Goal: Check status: Check status

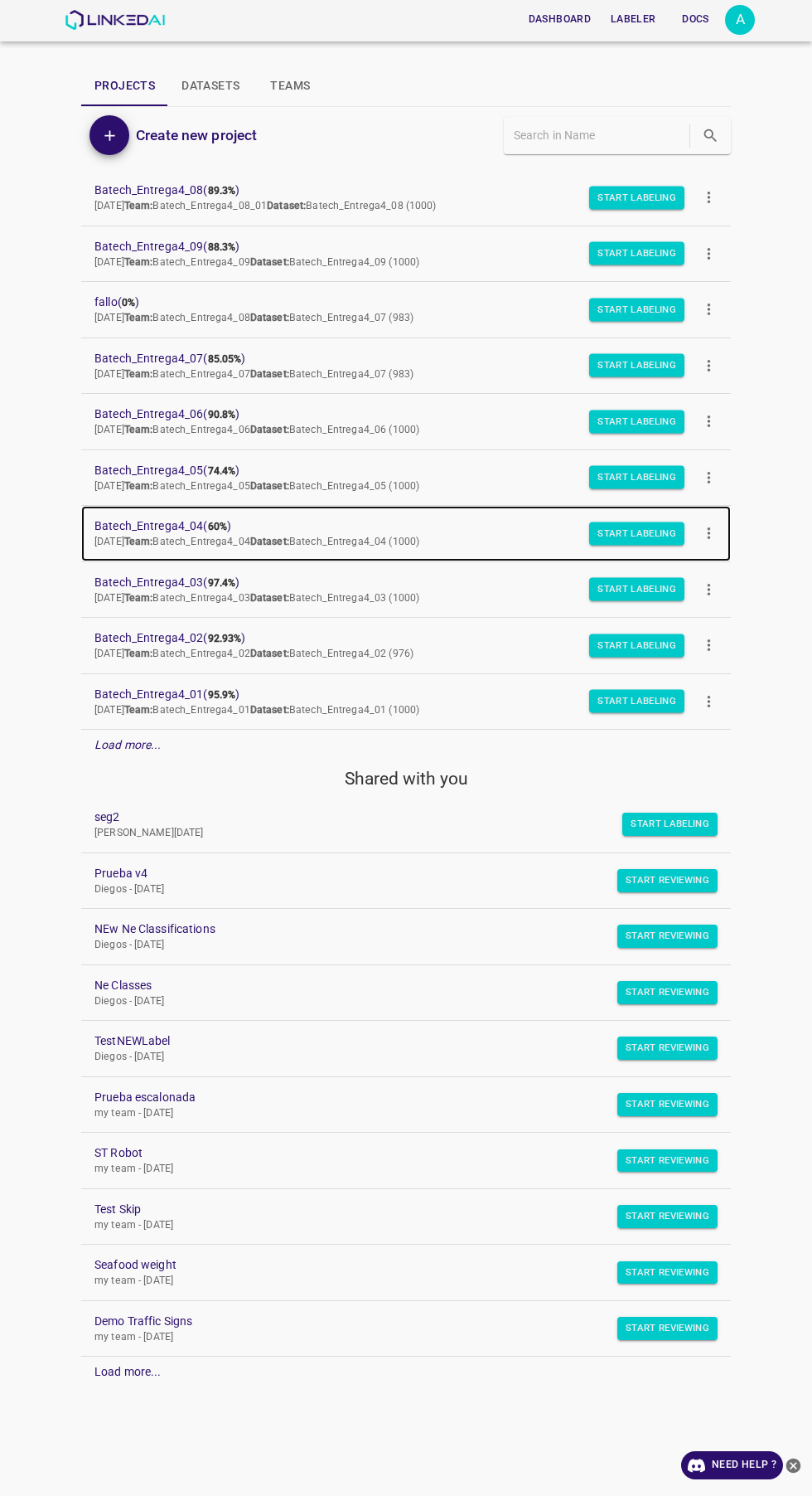
click at [211, 526] on b "60%" at bounding box center [217, 527] width 19 height 12
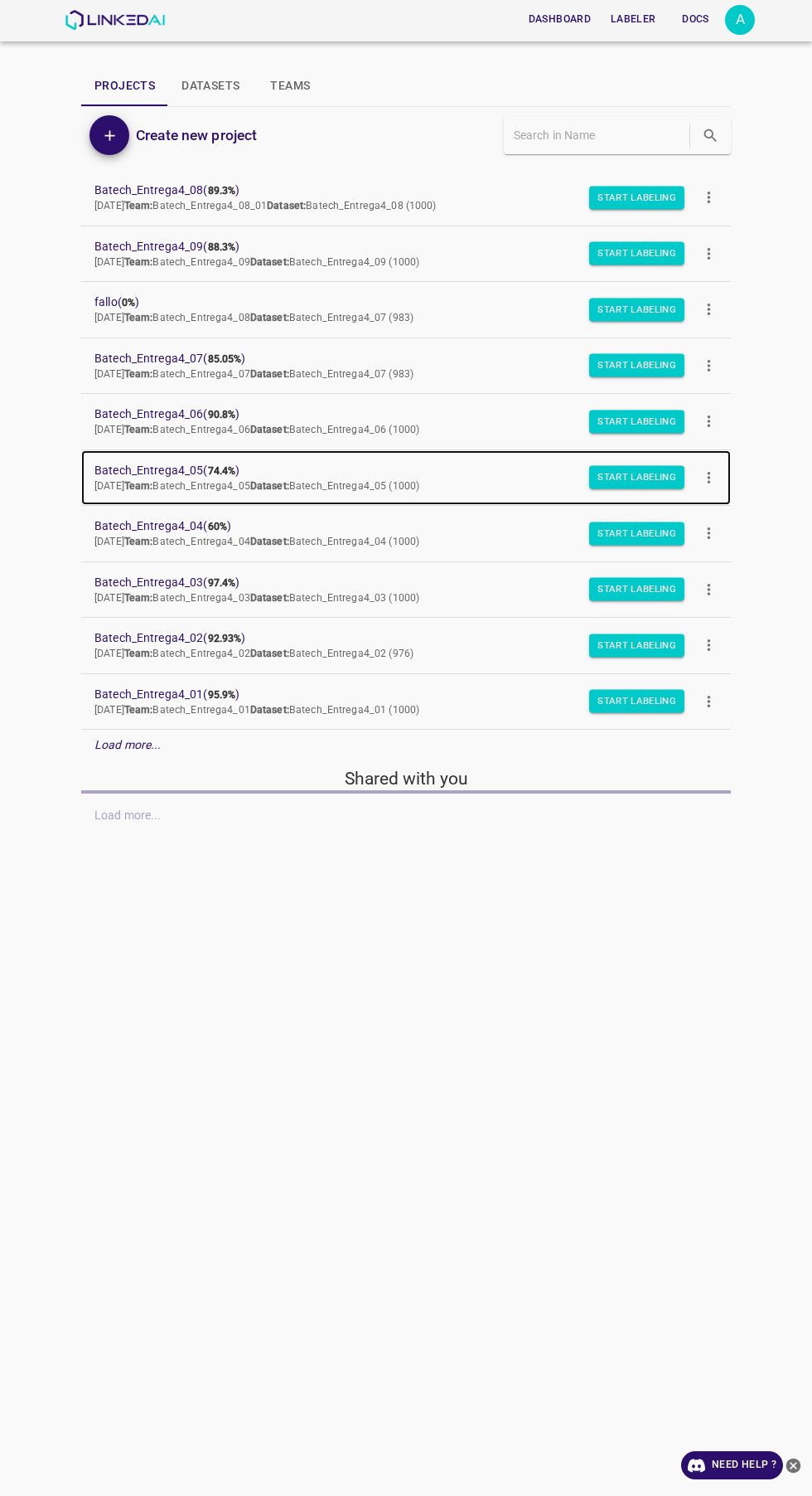
click at [141, 472] on span "Batech_Entrega4_05 ( 74.4% )" at bounding box center [393, 471] width 596 height 18
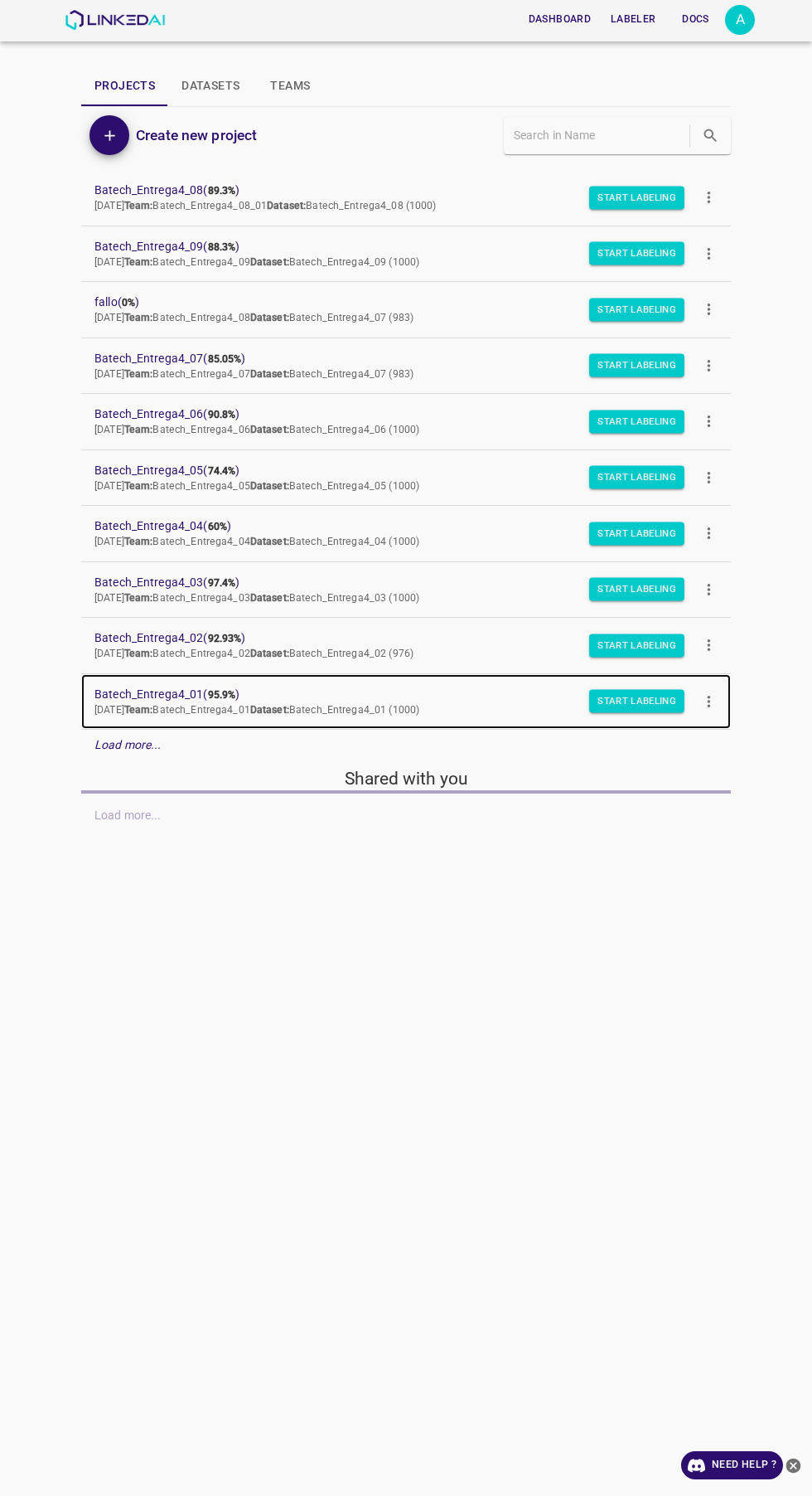
click at [216, 703] on p "Mon Sep 08 2025 Team: Batech_Entrega4_01 Dataset: Batech_Entrega4_01 (1000)" at bounding box center [393, 710] width 596 height 15
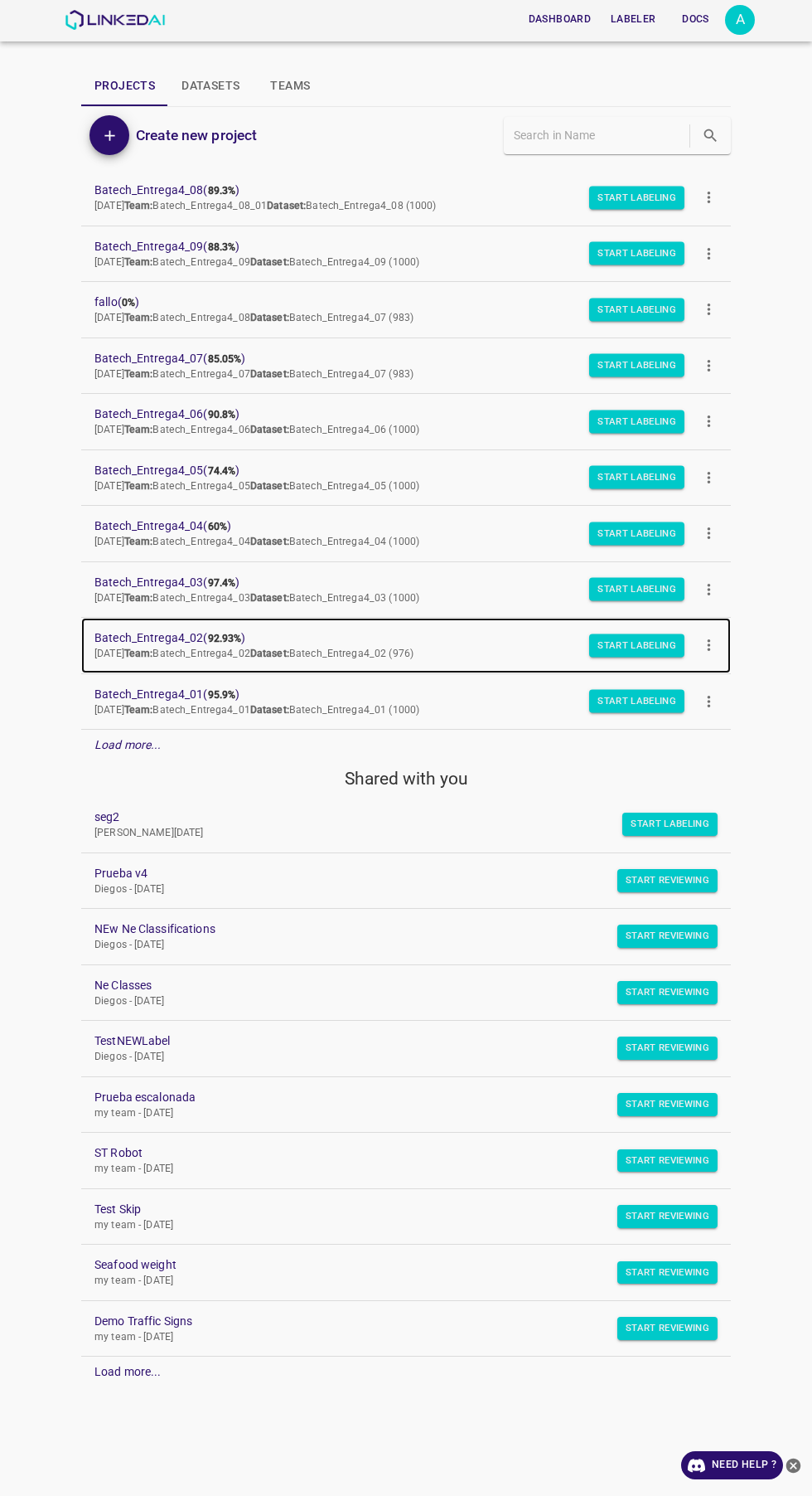
click at [206, 638] on span "Batech_Entrega4_02 ( 92.93% )" at bounding box center [393, 638] width 596 height 18
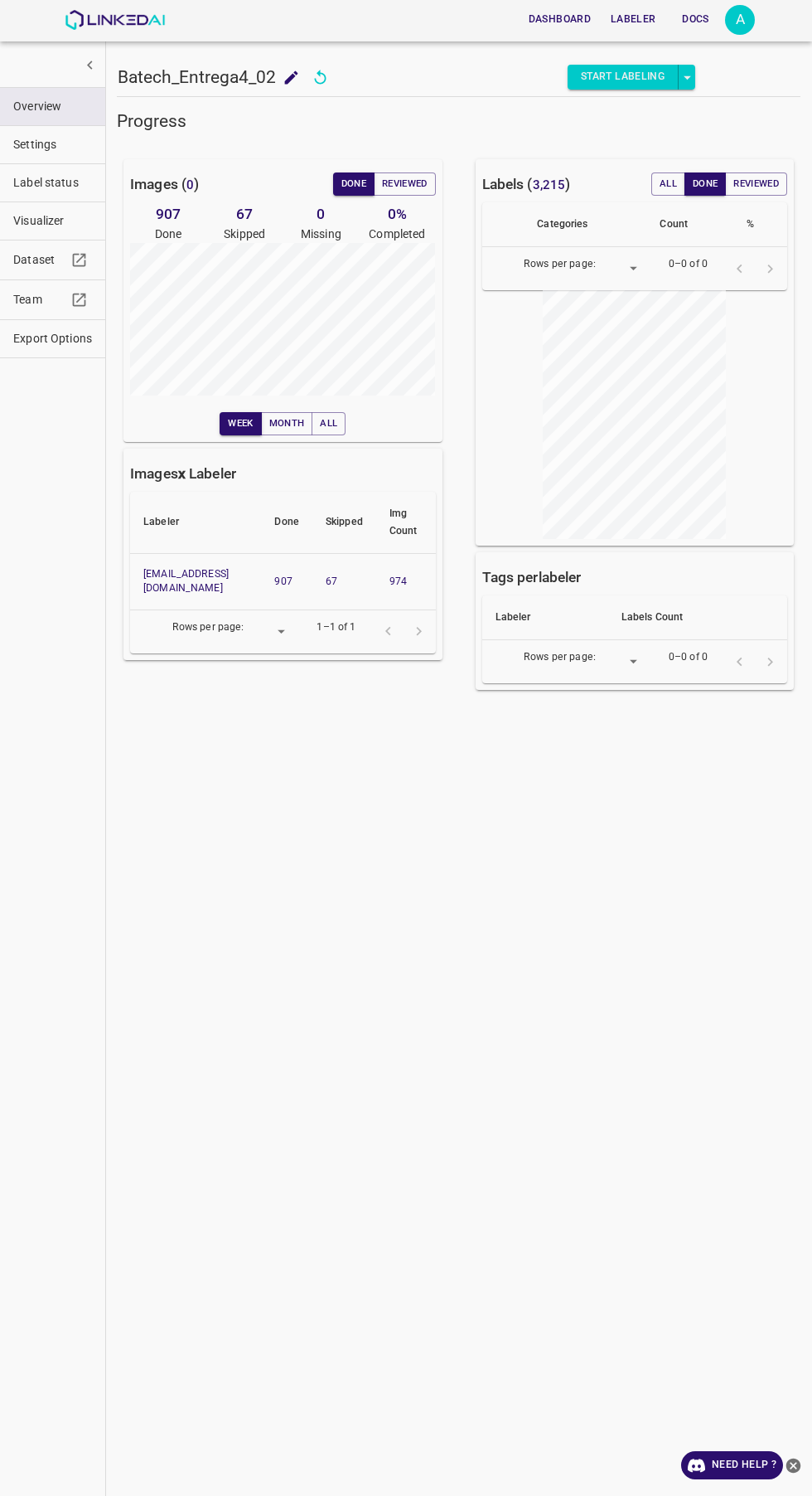
type input "8"
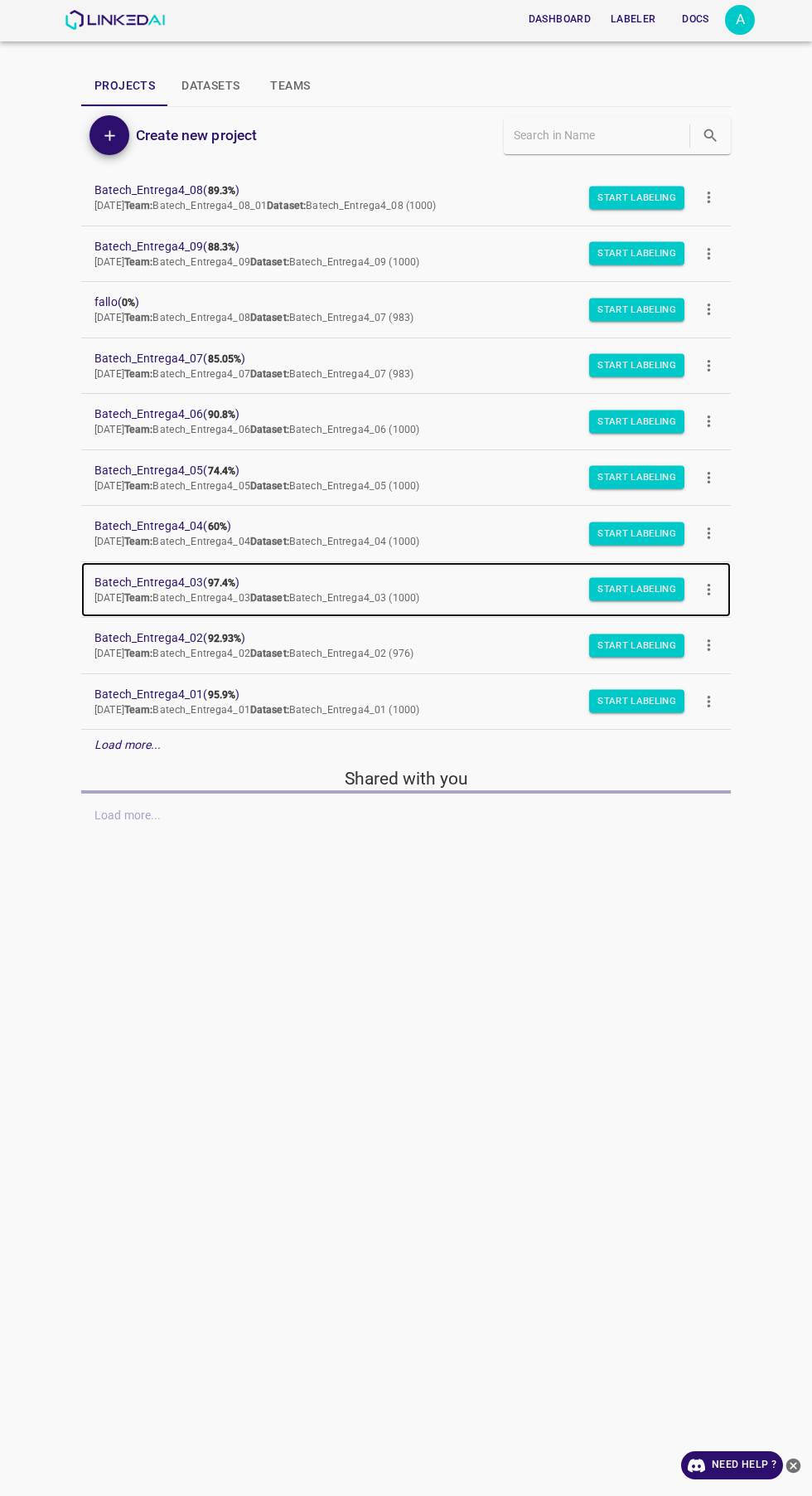
click at [178, 576] on span "Batech_Entrega4_03 ( 97.4% )" at bounding box center [393, 583] width 596 height 18
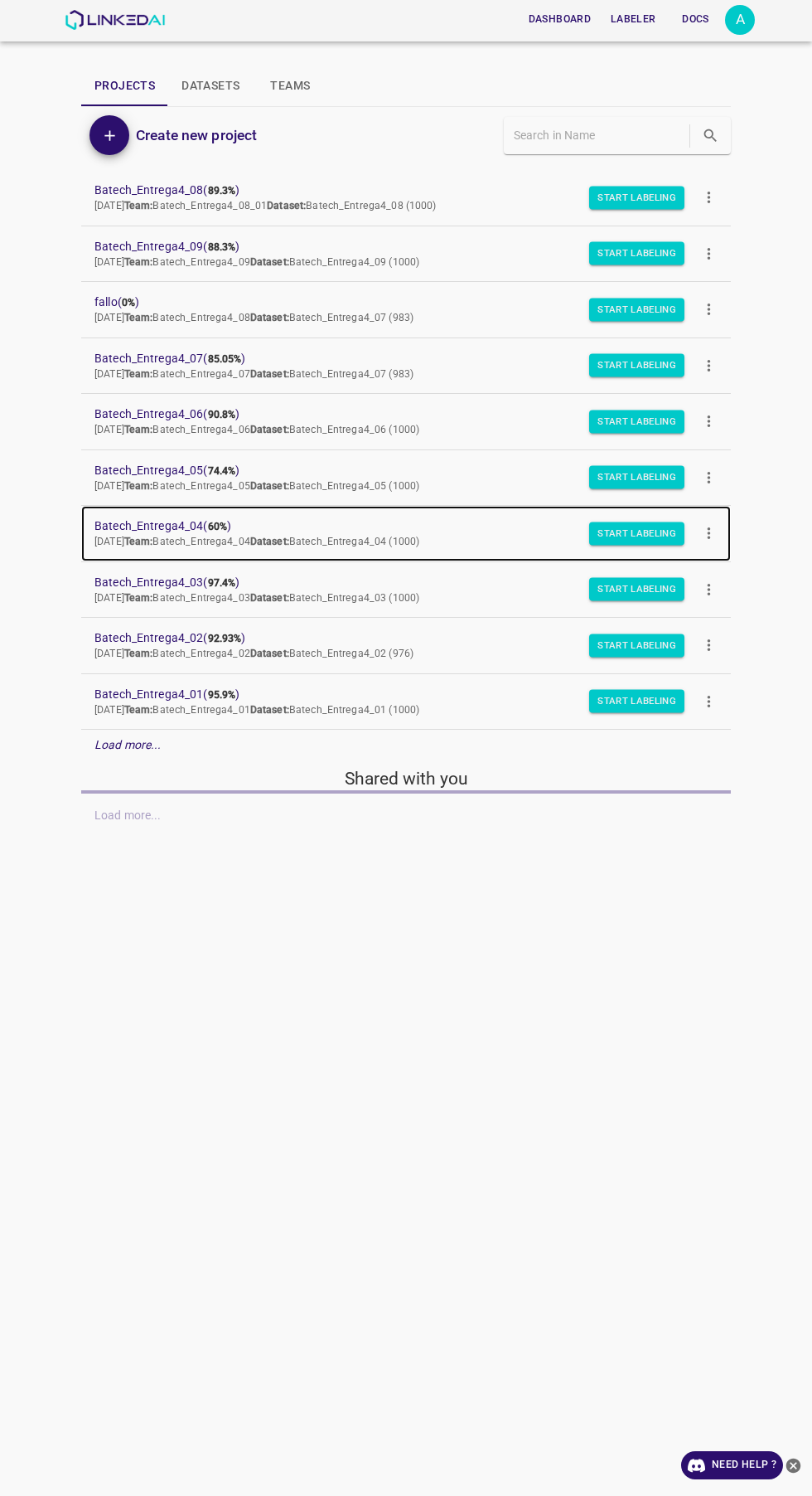
click at [195, 535] on p "Mon Sep 08 2025 Team: Batech_Entrega4_04 Dataset: Batech_Entrega4_04 (1000)" at bounding box center [393, 542] width 596 height 15
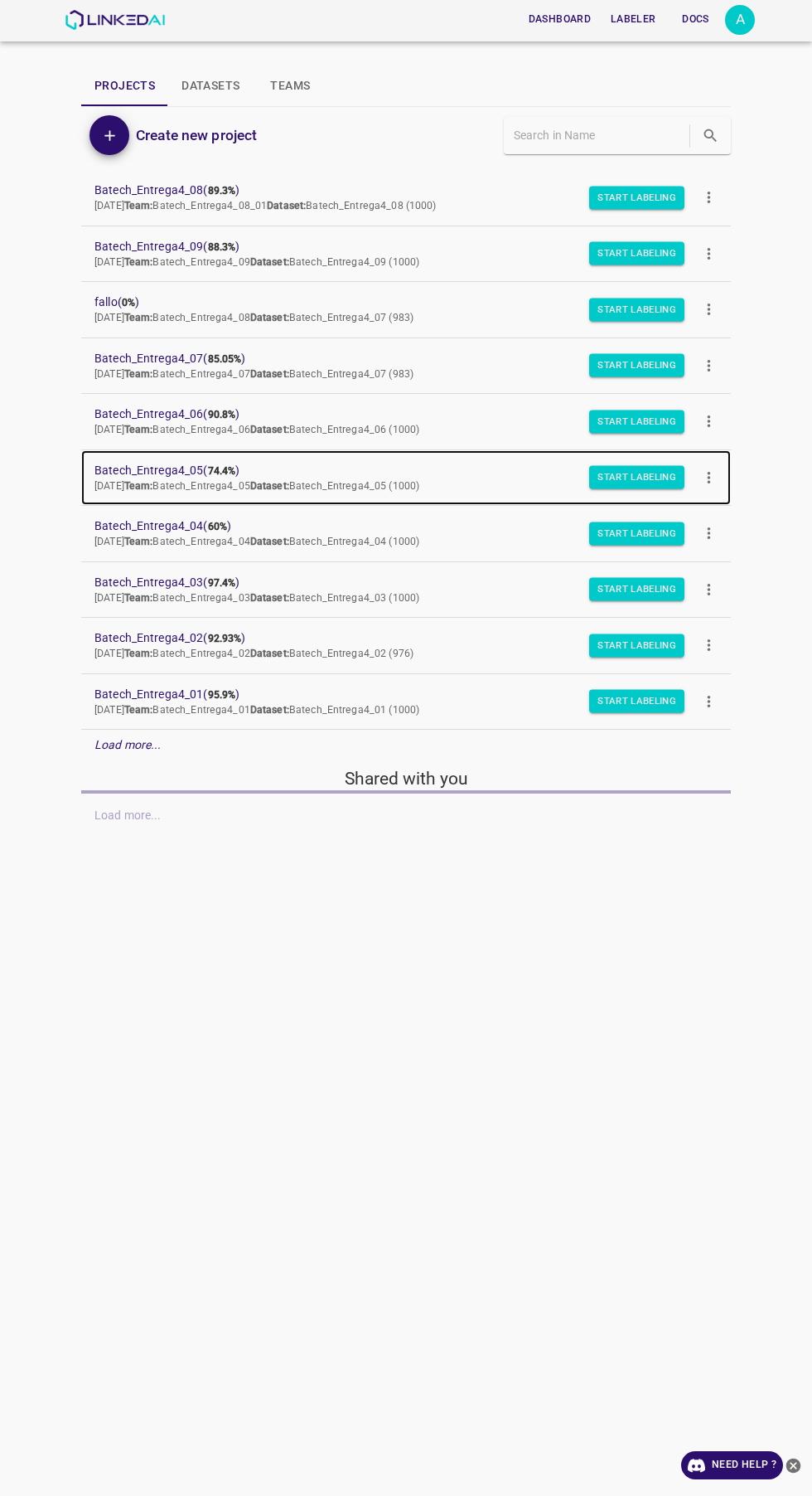
click at [221, 482] on span "Mon Sep 08 2025 Team: Batech_Entrega4_05 Dataset: Batech_Entrega4_05 (1000)" at bounding box center [256, 486] width 325 height 12
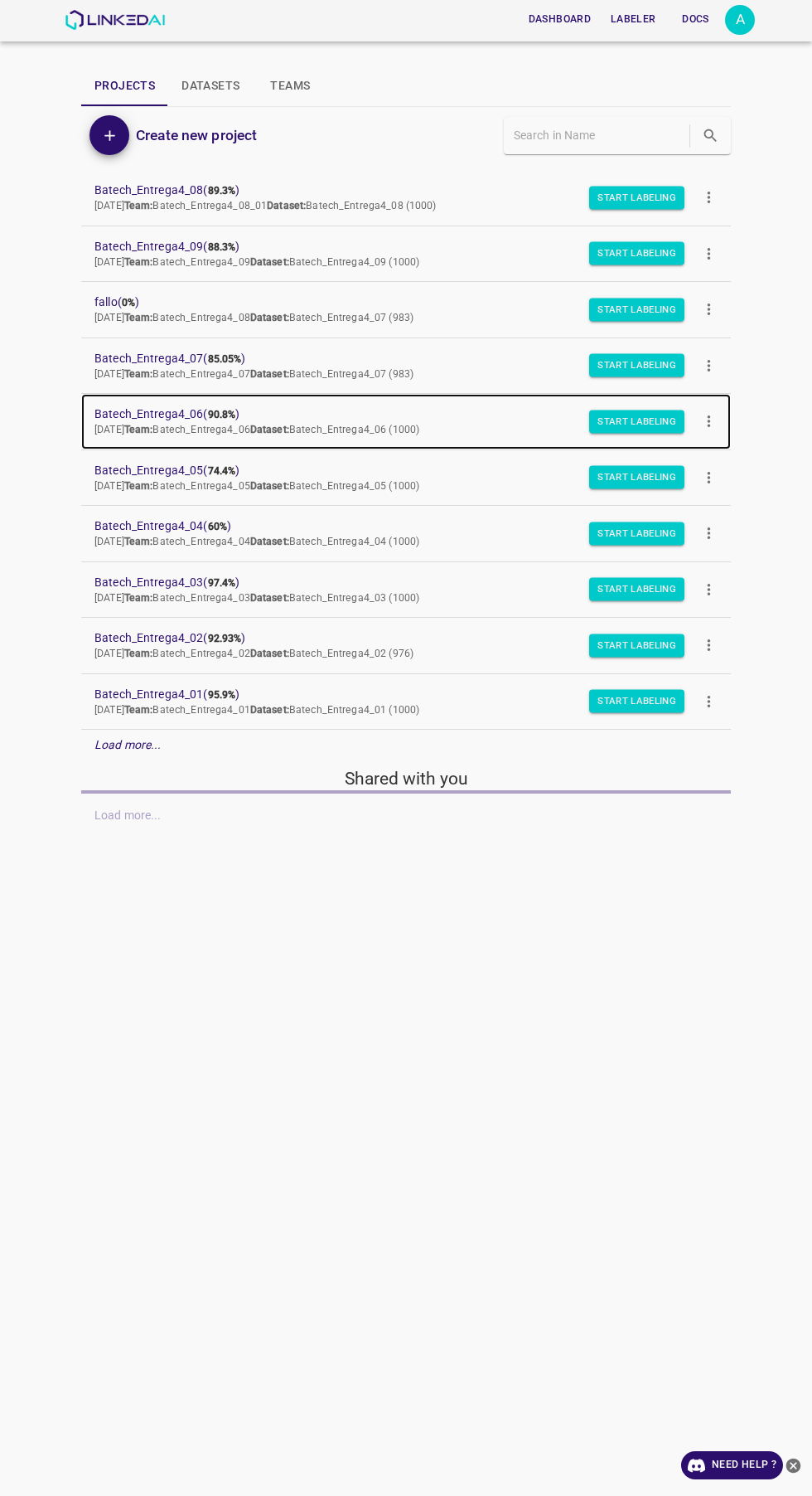
click at [220, 417] on b "90.8%" at bounding box center [222, 415] width 28 height 12
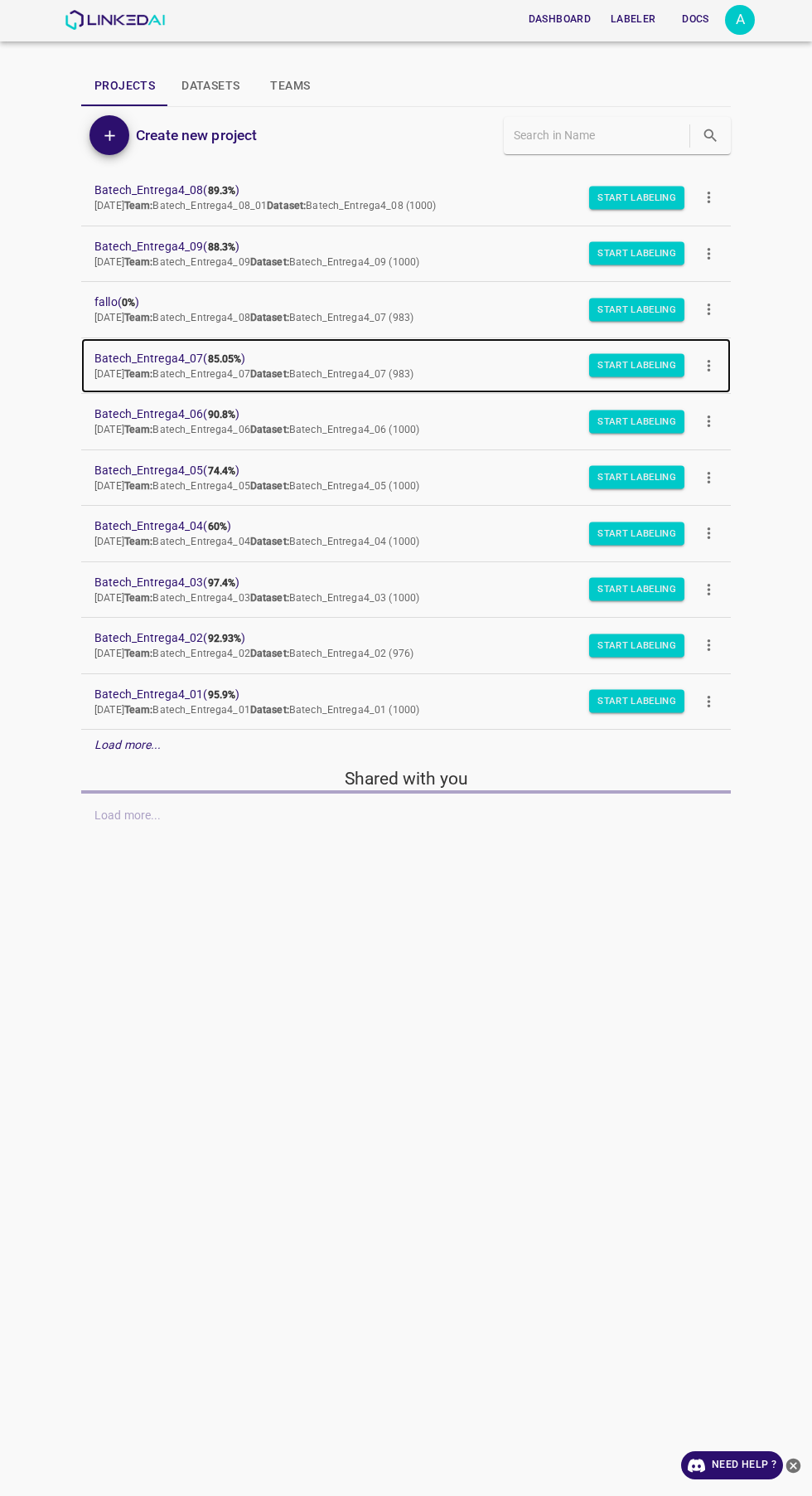
click at [185, 359] on span "Batech_Entrega4_07 ( 85.05% )" at bounding box center [393, 359] width 596 height 18
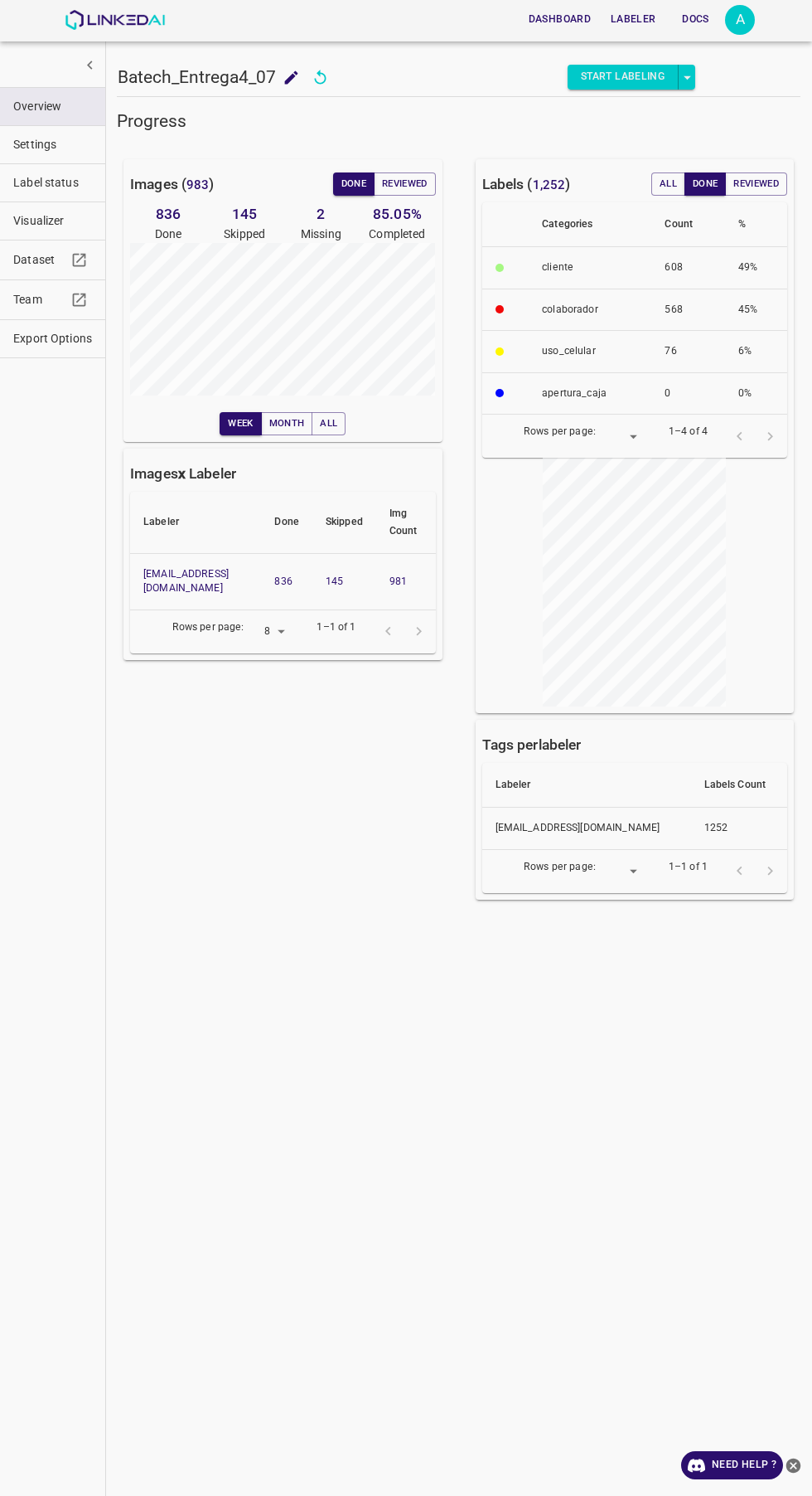
scroll to position [0, 28]
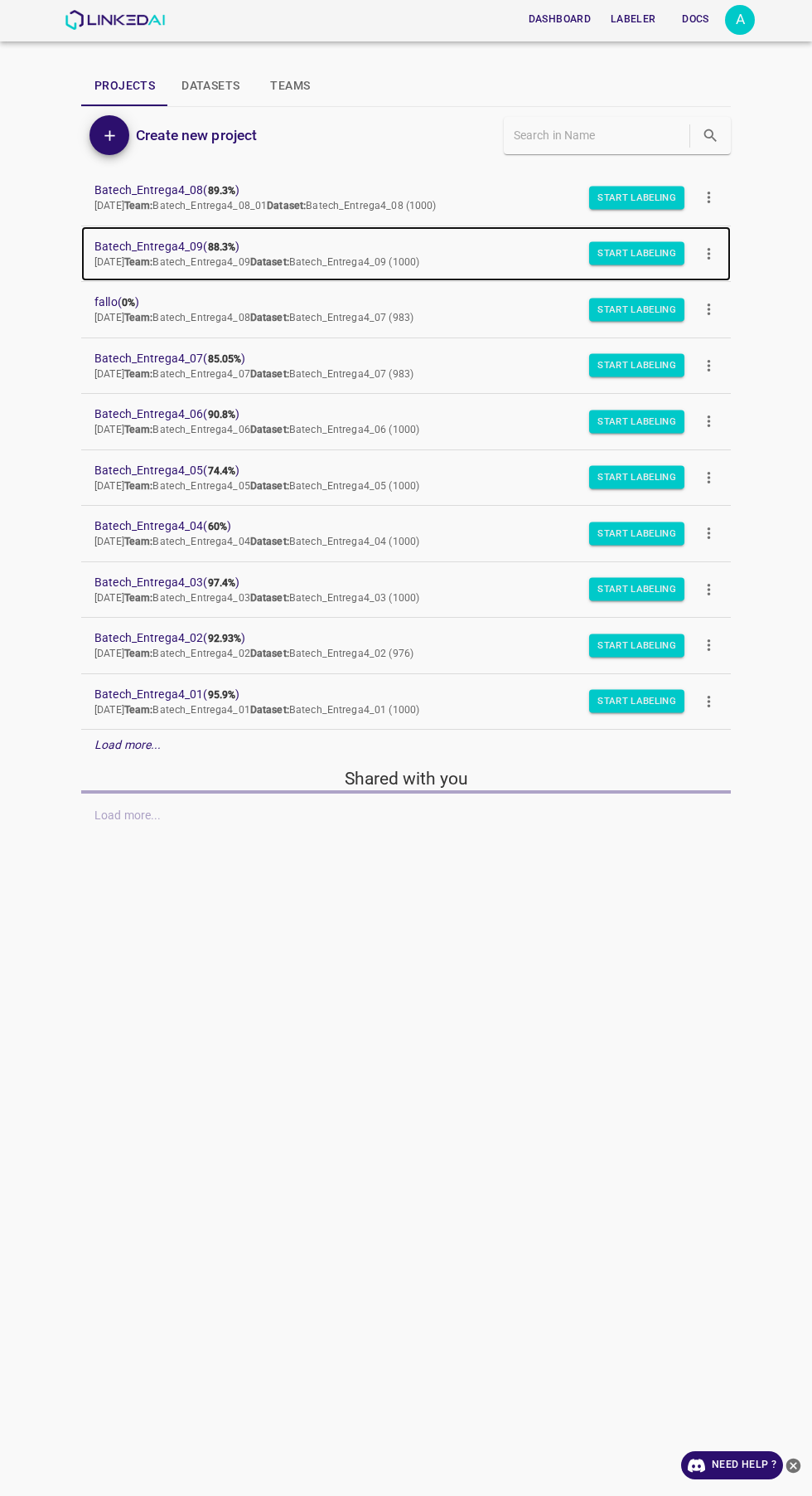
click at [180, 244] on span "Batech_Entrega4_09 ( 88.3% )" at bounding box center [393, 247] width 596 height 18
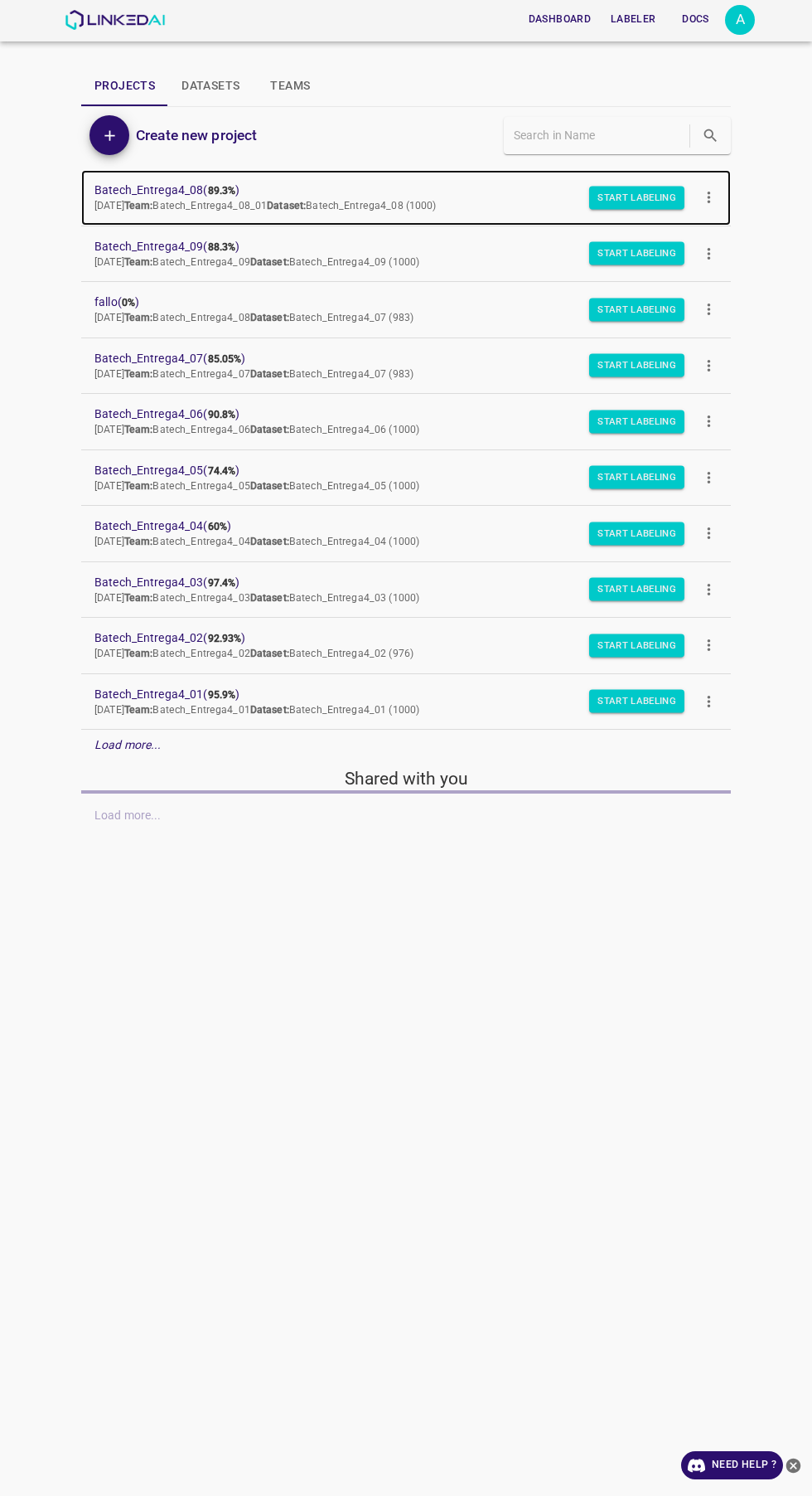
click at [182, 190] on span "Batech_Entrega4_08 ( 89.3% )" at bounding box center [393, 190] width 596 height 18
